Goal: Communication & Community: Answer question/provide support

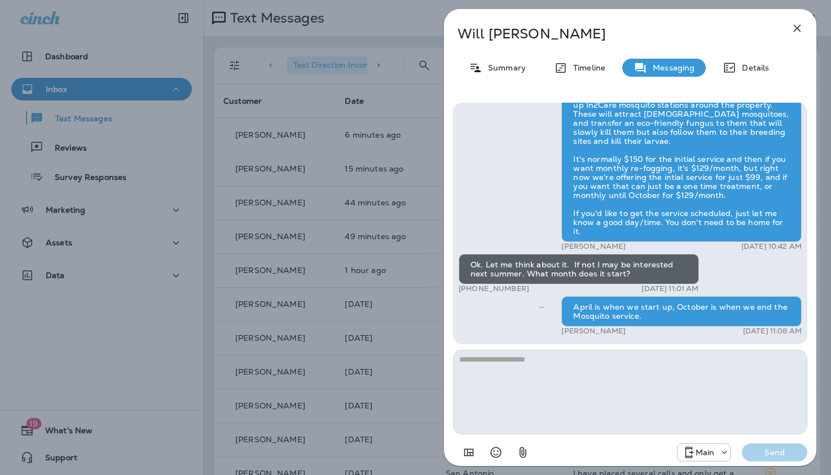
click at [797, 28] on icon "button" at bounding box center [797, 28] width 7 height 7
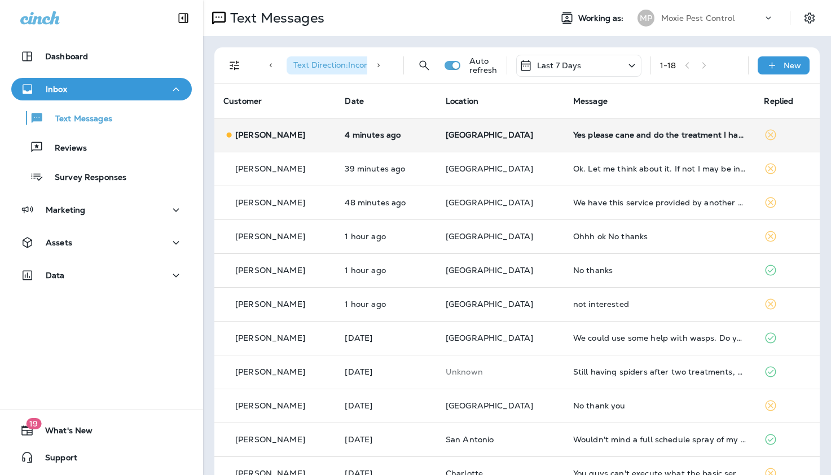
click at [592, 135] on div "Yes please cane and do the treatment I have lot of spiders too" at bounding box center [659, 134] width 173 height 9
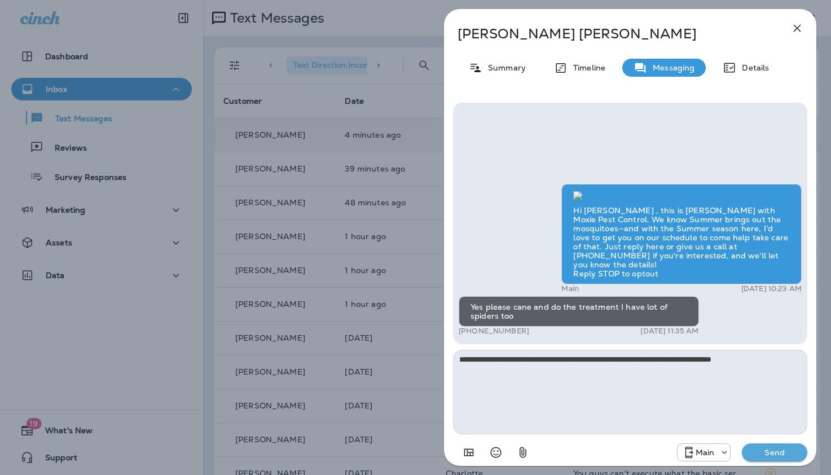
type textarea "**********"
click at [773, 455] on p "Send" at bounding box center [774, 452] width 47 height 10
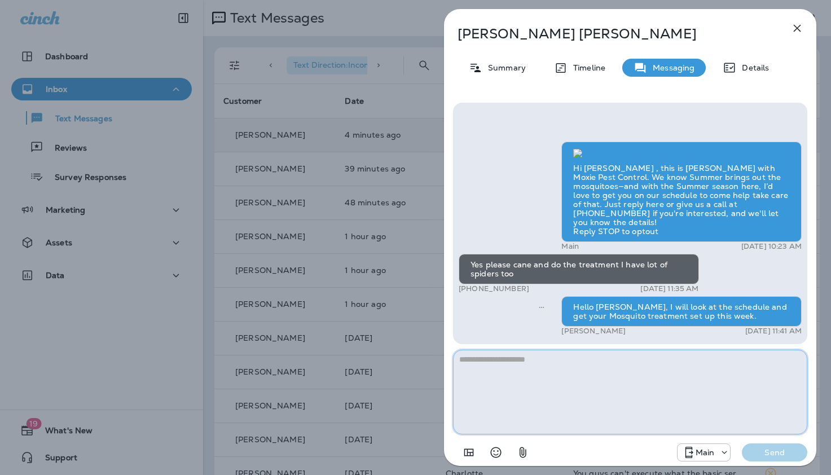
paste textarea "**********"
type textarea "*"
paste textarea "**********"
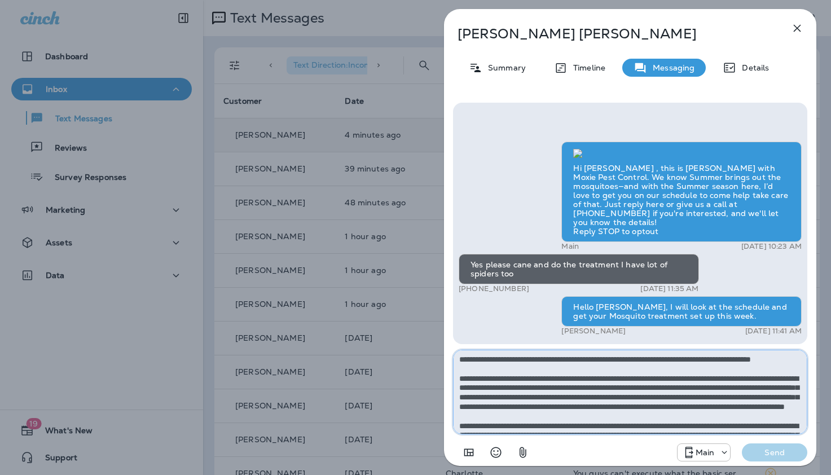
scroll to position [72, 0]
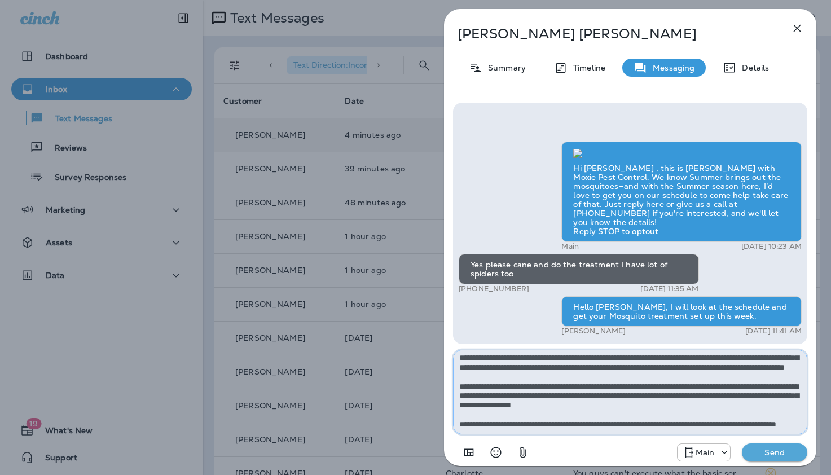
type textarea "**********"
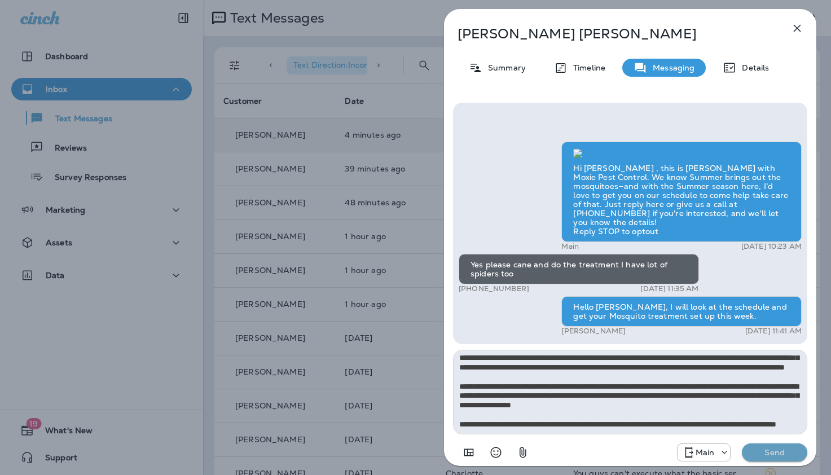
click at [779, 448] on p "Send" at bounding box center [774, 452] width 47 height 10
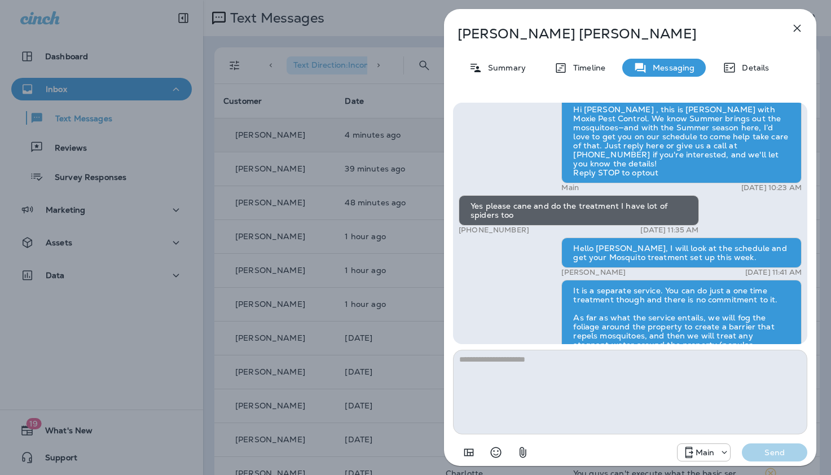
scroll to position [1, 0]
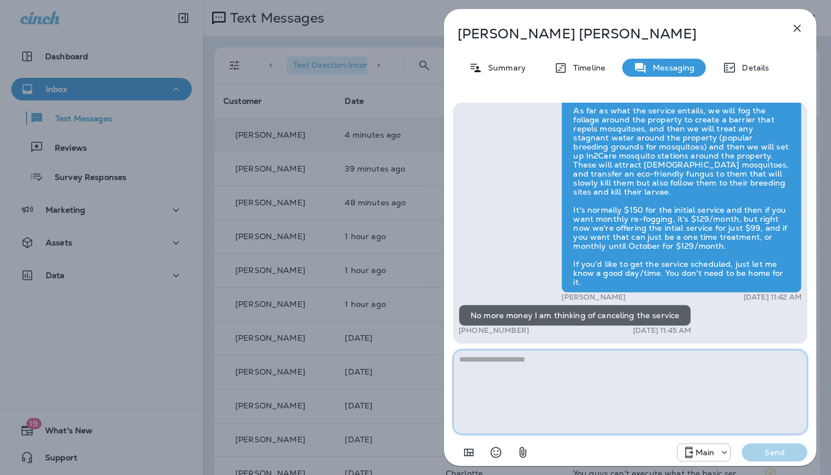
click at [499, 371] on textarea at bounding box center [630, 392] width 354 height 85
paste textarea "**********"
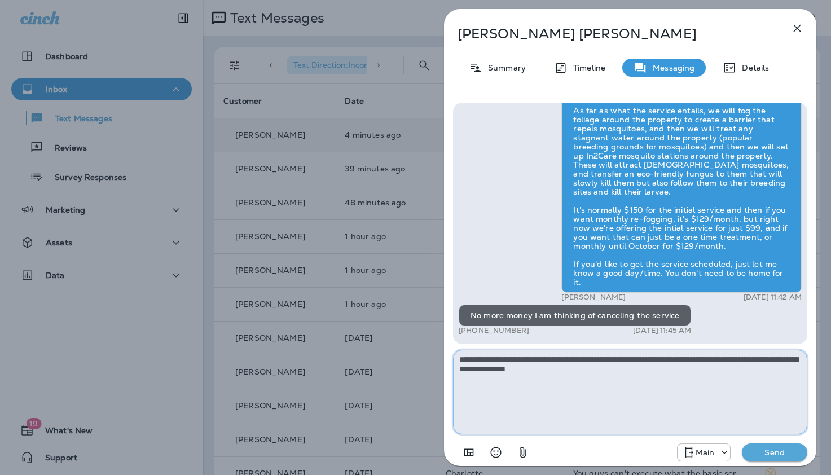
click at [514, 360] on textarea "**********" at bounding box center [630, 392] width 354 height 85
type textarea "**********"
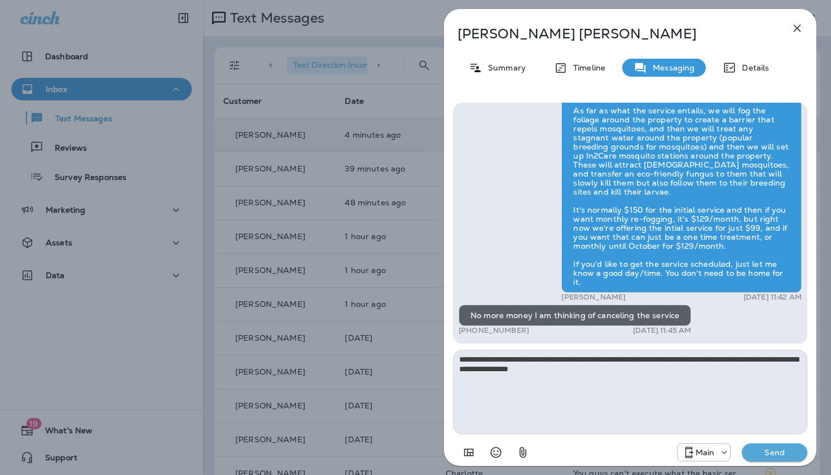
click at [776, 456] on p "Send" at bounding box center [774, 452] width 47 height 10
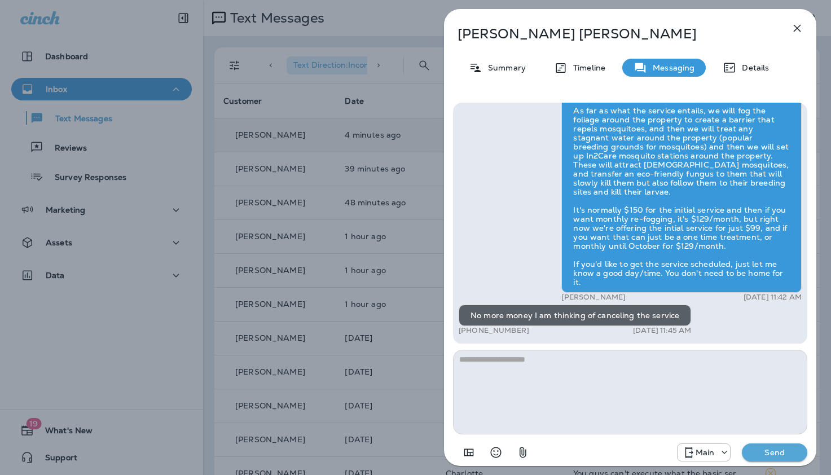
scroll to position [-51, 0]
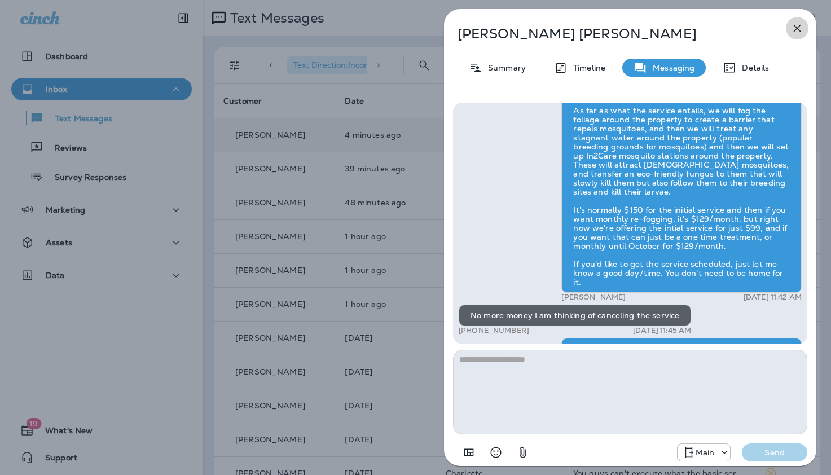
click at [798, 25] on icon "button" at bounding box center [797, 28] width 14 height 14
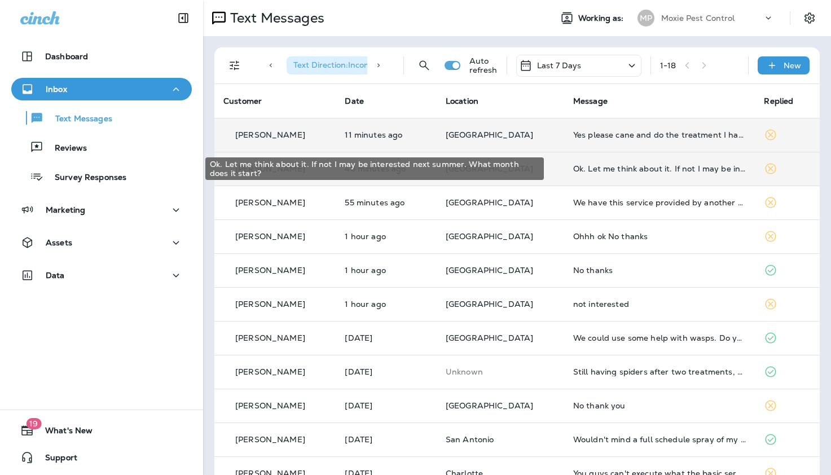
click at [583, 172] on div "Ok. Let me think about it. If not I may be interested next summer. What month d…" at bounding box center [659, 168] width 173 height 9
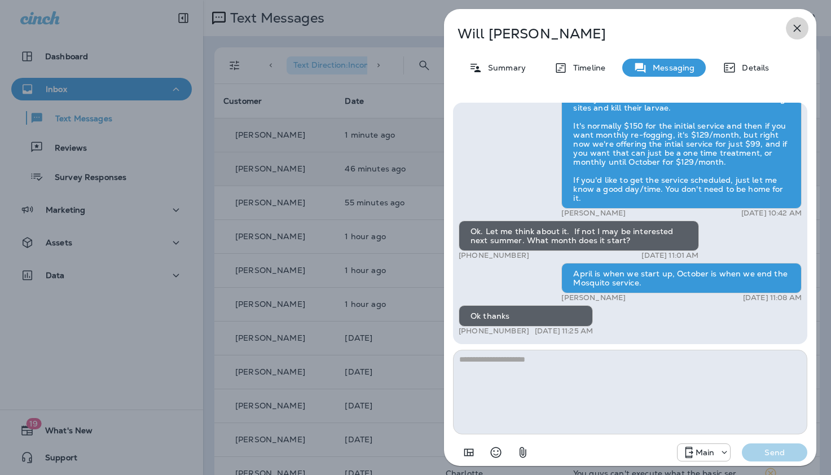
click at [797, 27] on icon "button" at bounding box center [797, 28] width 14 height 14
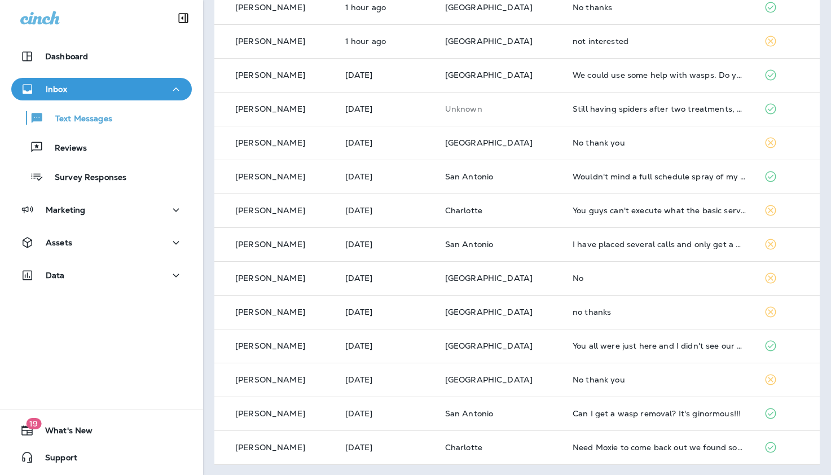
scroll to position [264, 0]
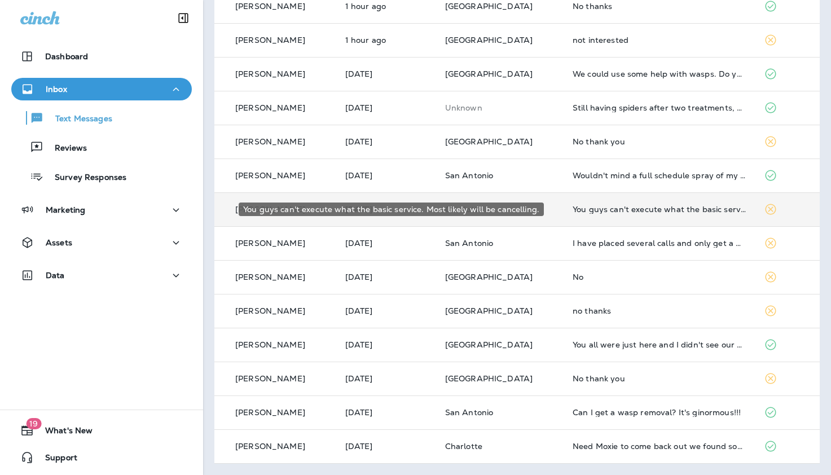
click at [573, 210] on div "You guys can't execute what the basic service. Most likely will be cancelling." at bounding box center [659, 209] width 173 height 9
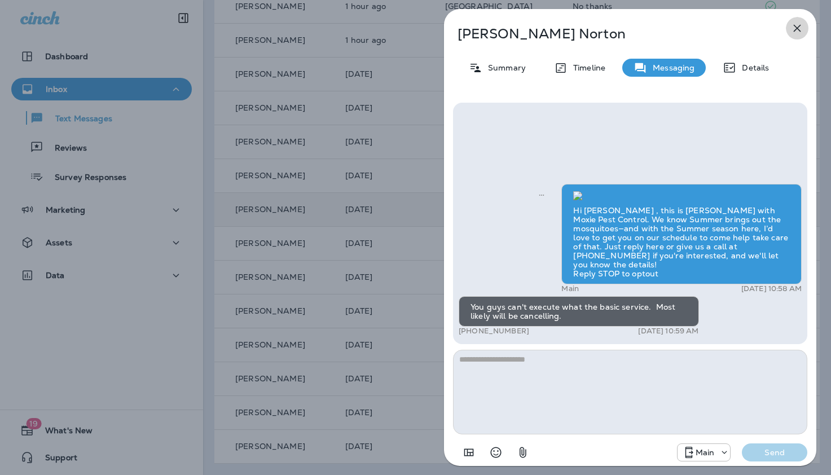
click at [799, 27] on icon "button" at bounding box center [797, 28] width 14 height 14
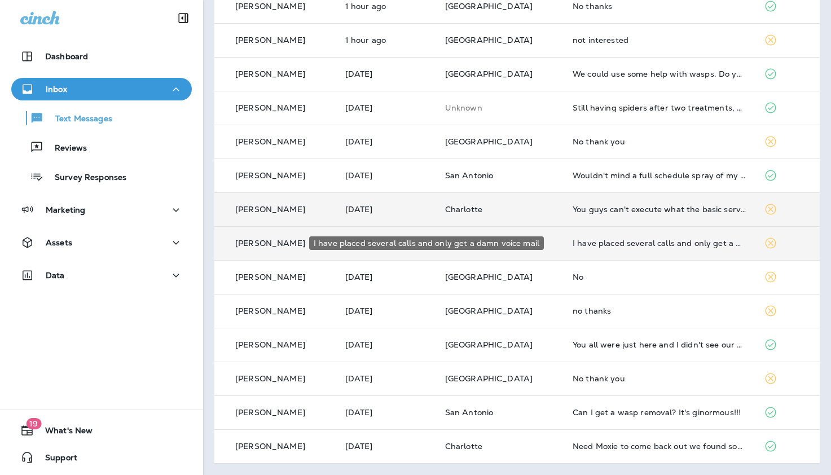
click at [579, 245] on div "I have placed several calls and only get a damn voice mail" at bounding box center [659, 243] width 173 height 9
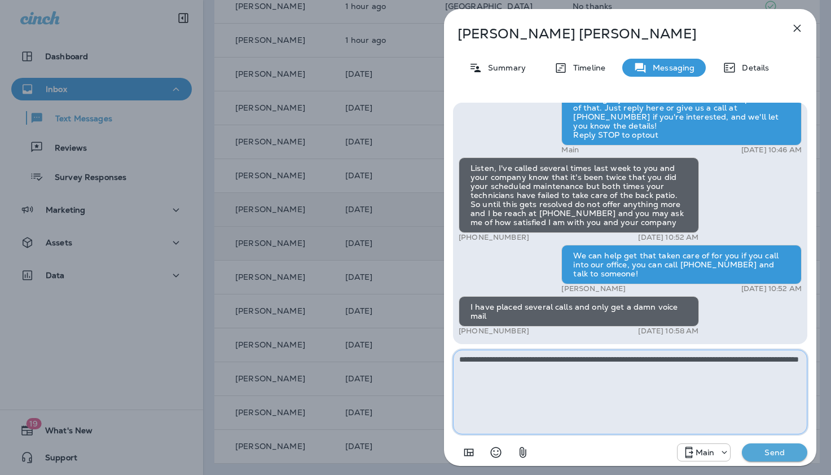
type textarea "**********"
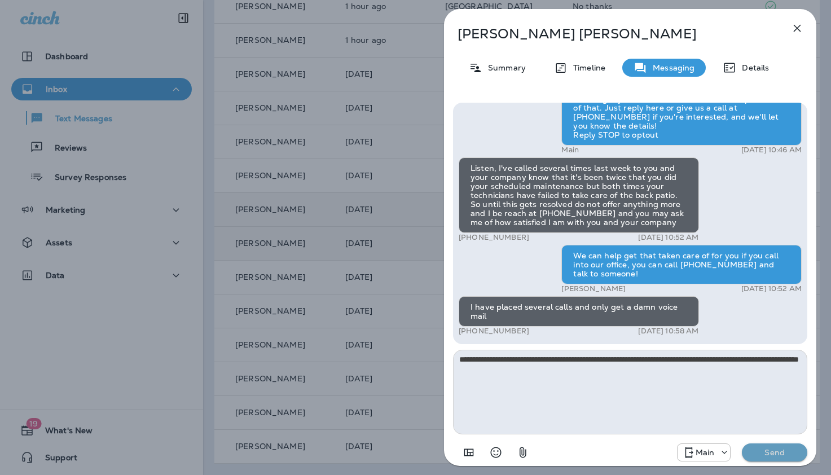
click at [769, 454] on p "Send" at bounding box center [774, 452] width 47 height 10
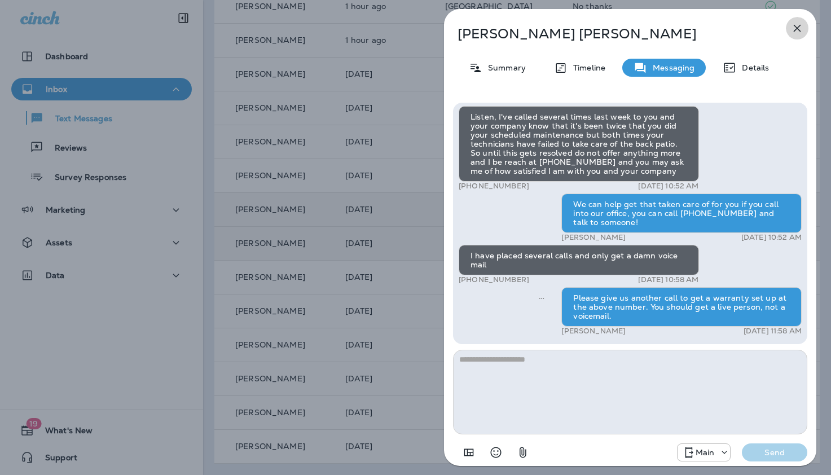
click at [795, 28] on icon "button" at bounding box center [797, 28] width 14 height 14
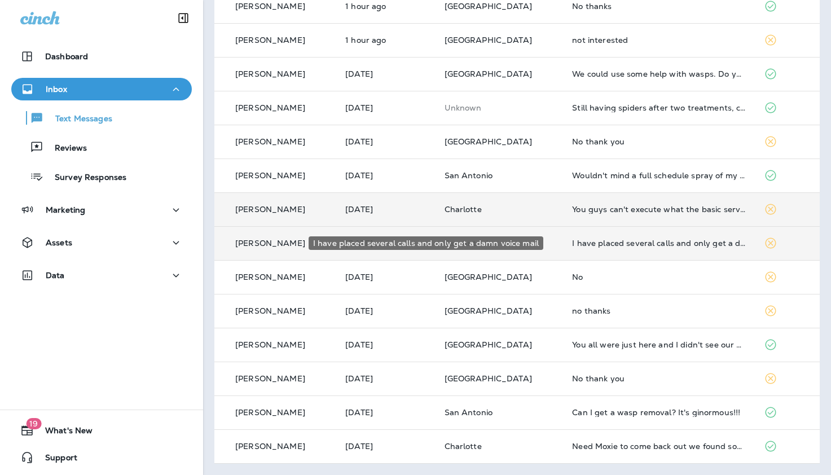
click at [614, 243] on div "I have placed several calls and only get a damn voice mail" at bounding box center [658, 243] width 173 height 9
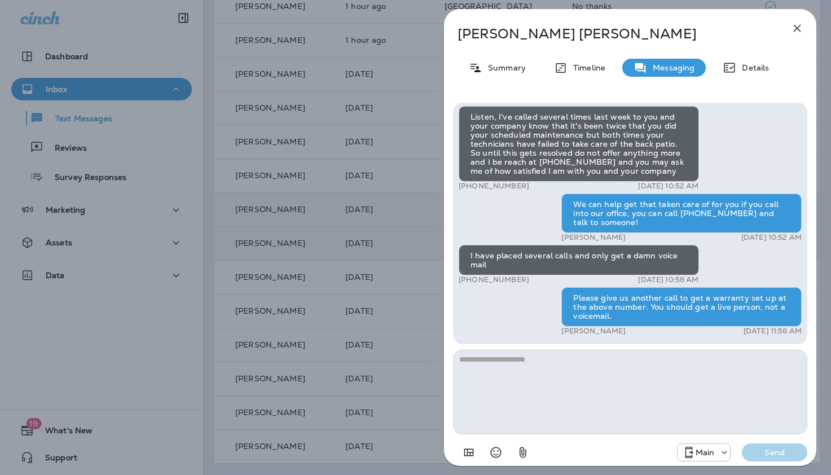
click at [795, 29] on icon "button" at bounding box center [797, 28] width 14 height 14
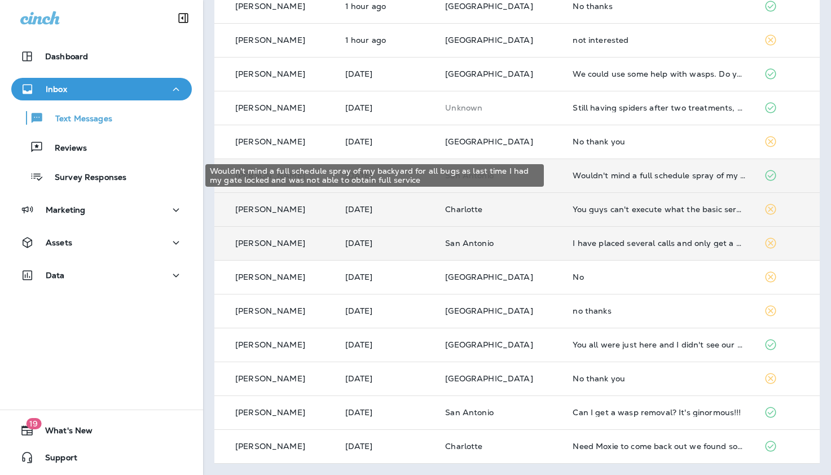
click at [612, 176] on div "Wouldn't mind a full schedule spray of my backyard for all bugs as last time I …" at bounding box center [659, 175] width 173 height 9
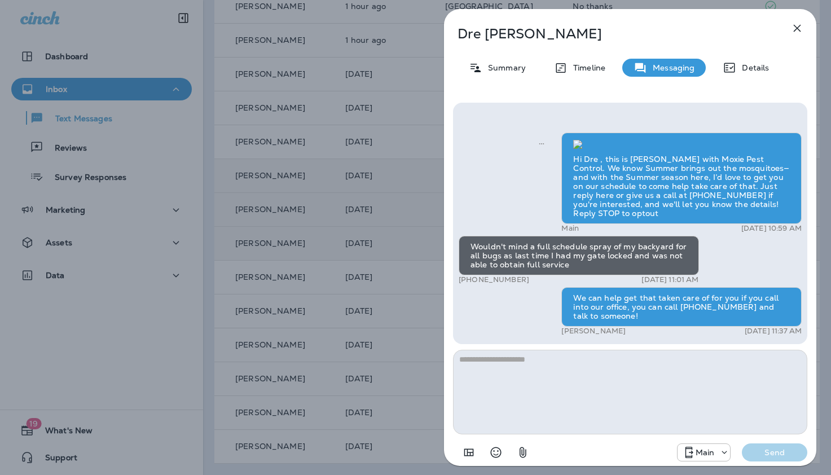
click at [798, 28] on icon "button" at bounding box center [797, 28] width 14 height 14
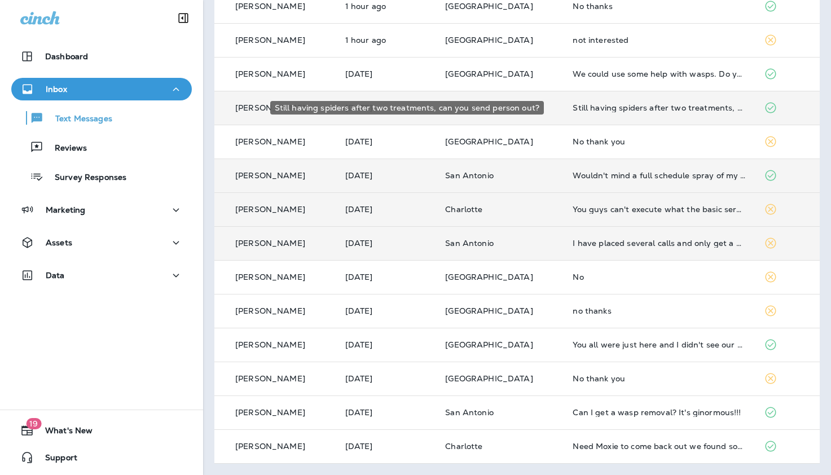
click at [573, 105] on div "Still having spiders after two treatments, can you send person out?" at bounding box center [659, 107] width 173 height 9
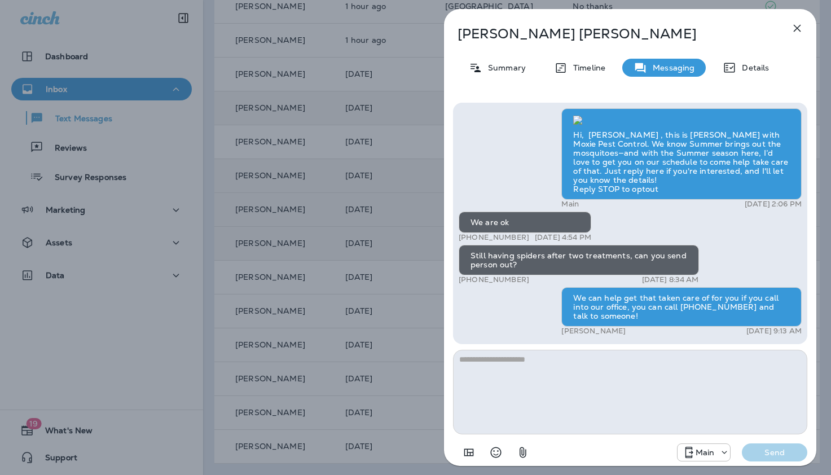
click at [795, 28] on icon "button" at bounding box center [797, 28] width 14 height 14
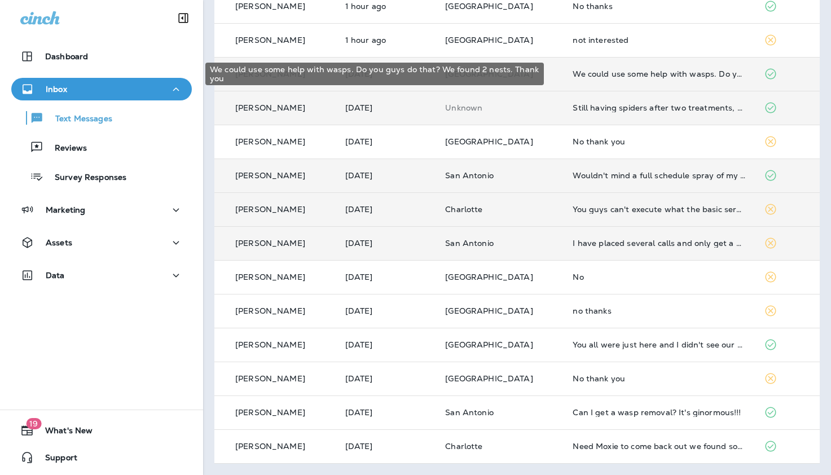
click at [599, 76] on div "We could use some help with wasps. Do you guys do that? We found 2 nests. Thank…" at bounding box center [659, 73] width 173 height 9
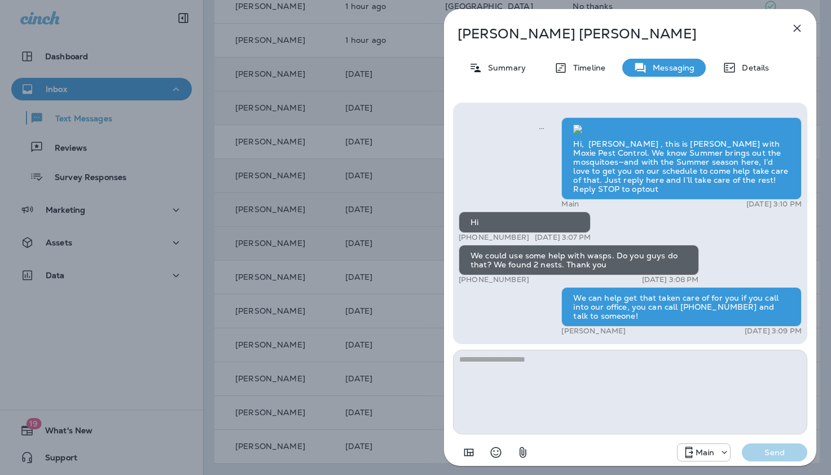
click at [797, 23] on icon "button" at bounding box center [797, 28] width 14 height 14
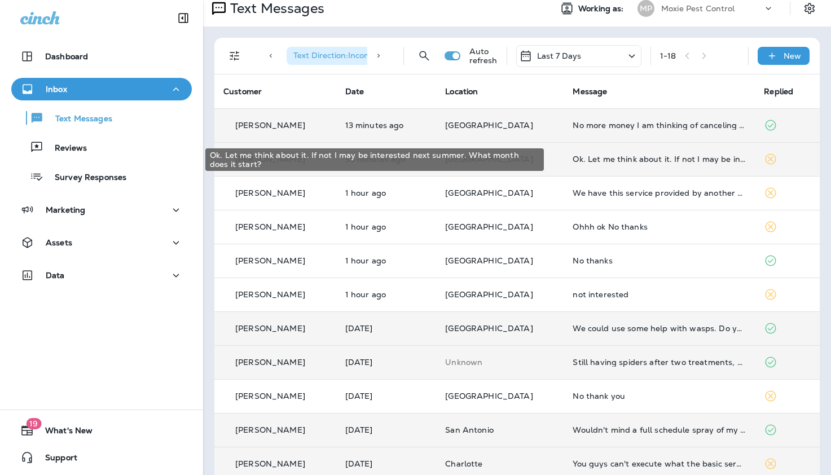
scroll to position [9, 0]
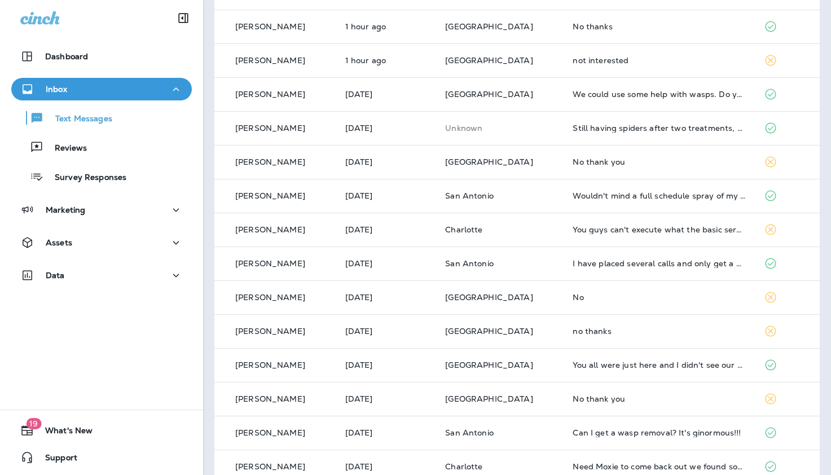
scroll to position [298, 0]
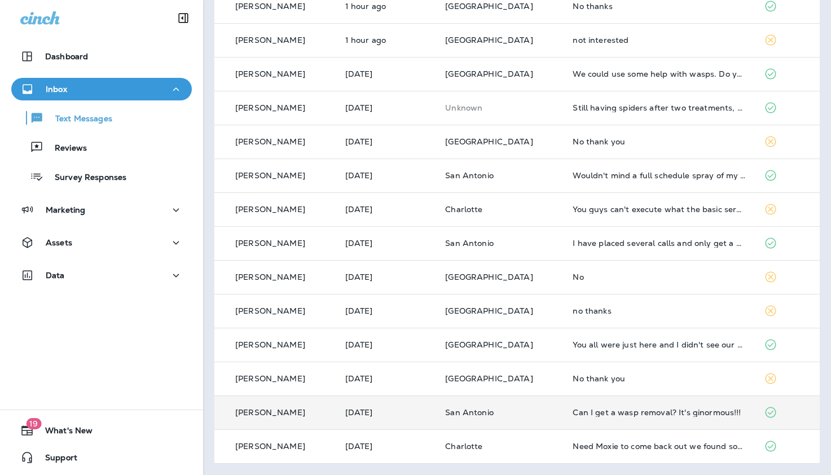
click at [589, 412] on div "Can I get a wasp removal? It's ginormous!!!" at bounding box center [659, 412] width 173 height 9
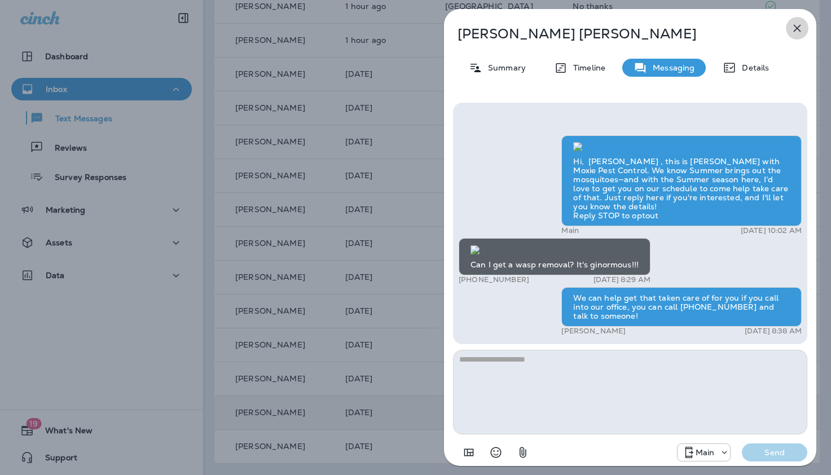
click at [797, 25] on icon "button" at bounding box center [797, 28] width 14 height 14
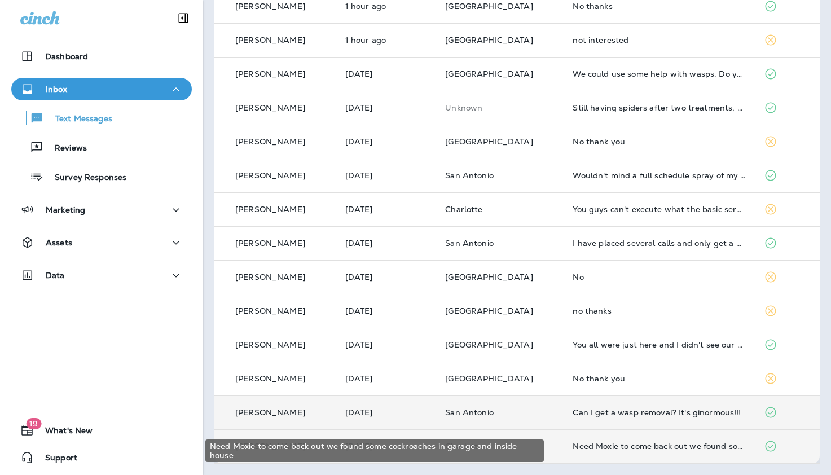
click at [589, 445] on div "Need Moxie to come back out we found some cockroaches in garage and inside house" at bounding box center [659, 446] width 173 height 9
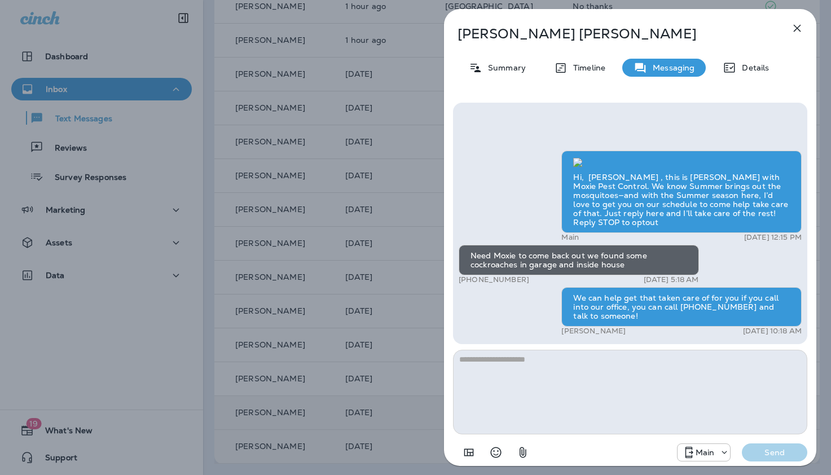
click at [797, 29] on icon "button" at bounding box center [797, 28] width 14 height 14
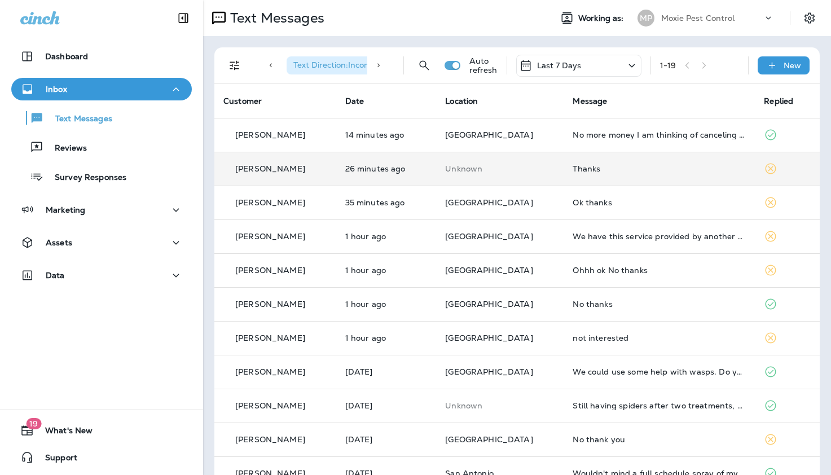
click at [573, 167] on div "Thanks" at bounding box center [659, 168] width 173 height 9
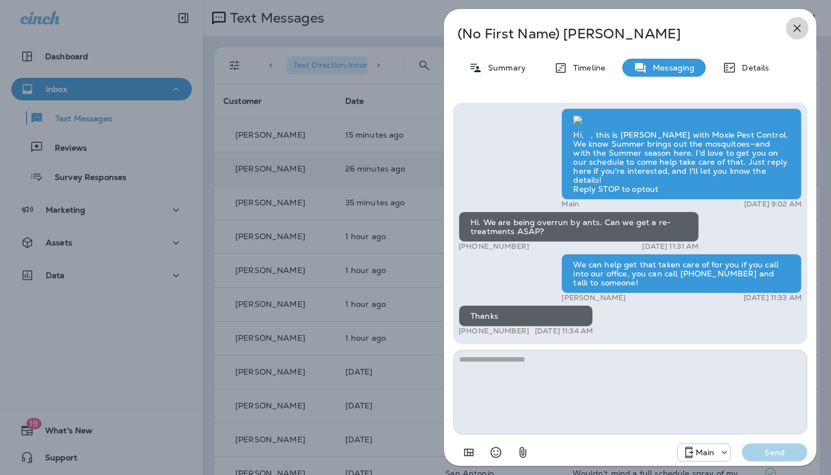
click at [799, 27] on icon "button" at bounding box center [797, 28] width 14 height 14
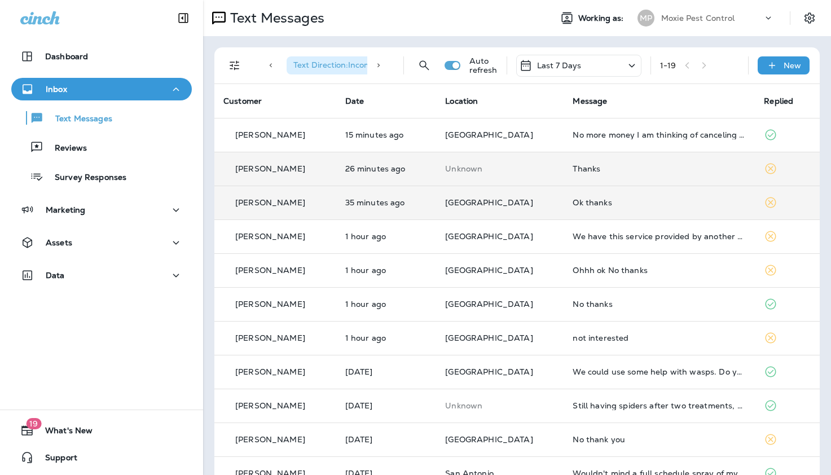
click at [573, 205] on div "Ok thanks" at bounding box center [659, 202] width 173 height 9
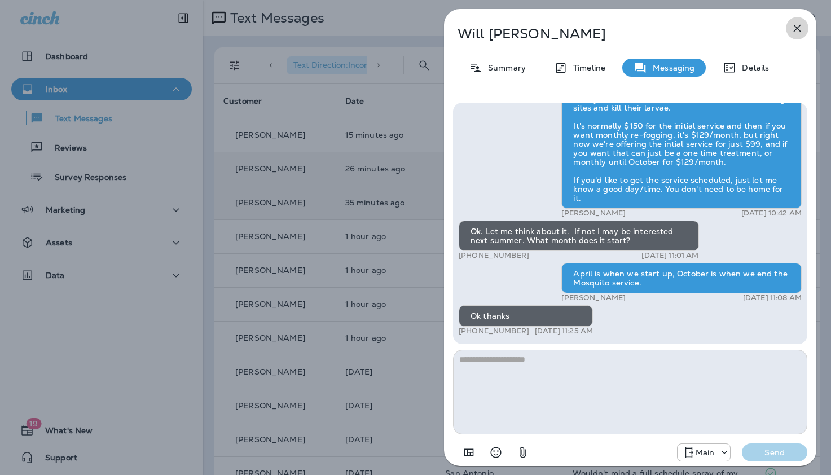
click at [798, 27] on icon "button" at bounding box center [797, 28] width 7 height 7
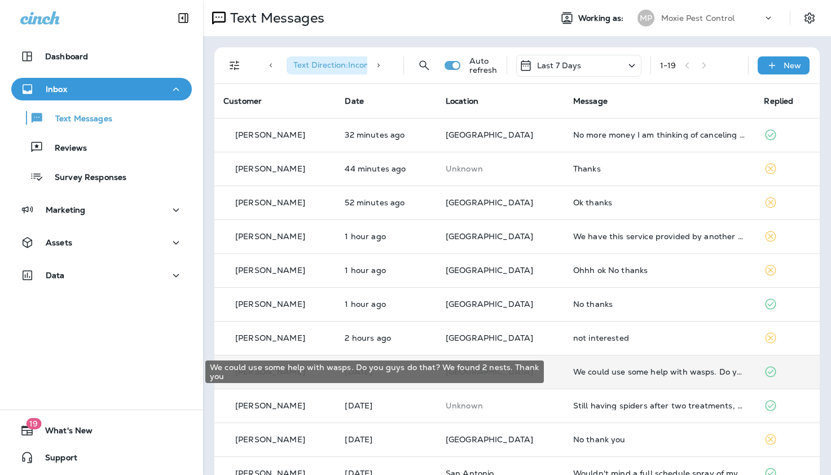
click at [604, 375] on div "We could use some help with wasps. Do you guys do that? We found 2 nests. Thank…" at bounding box center [659, 371] width 173 height 9
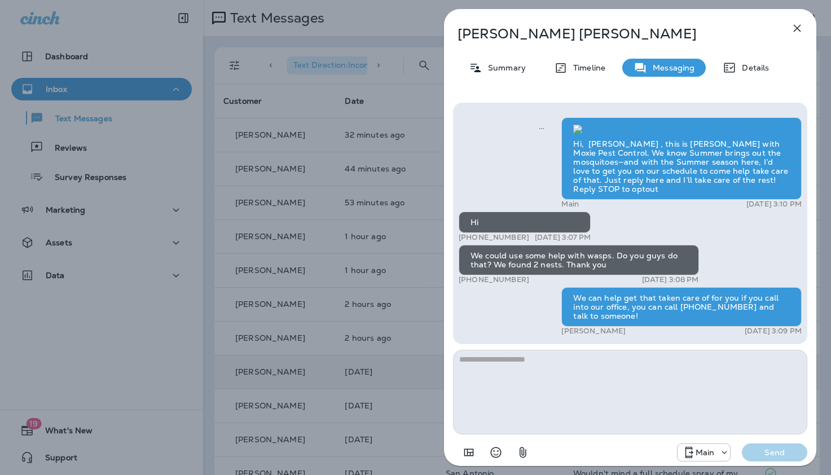
click at [799, 27] on icon "button" at bounding box center [797, 28] width 14 height 14
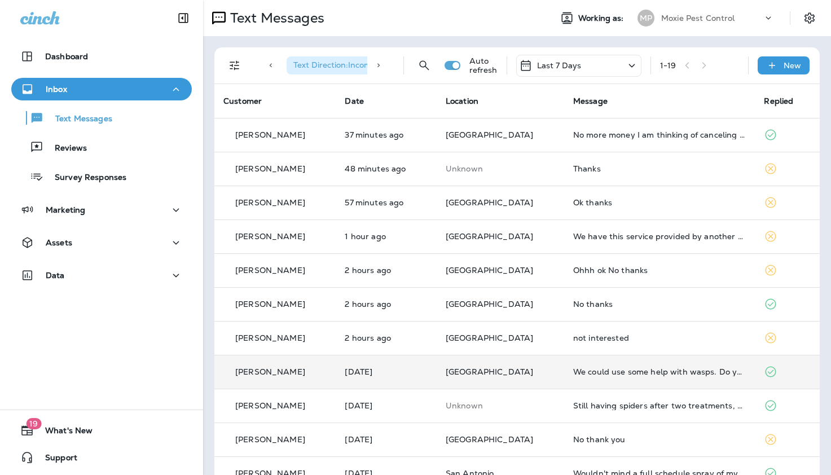
click at [124, 90] on div "Inbox" at bounding box center [101, 89] width 162 height 14
